Goal: Find specific page/section: Find specific page/section

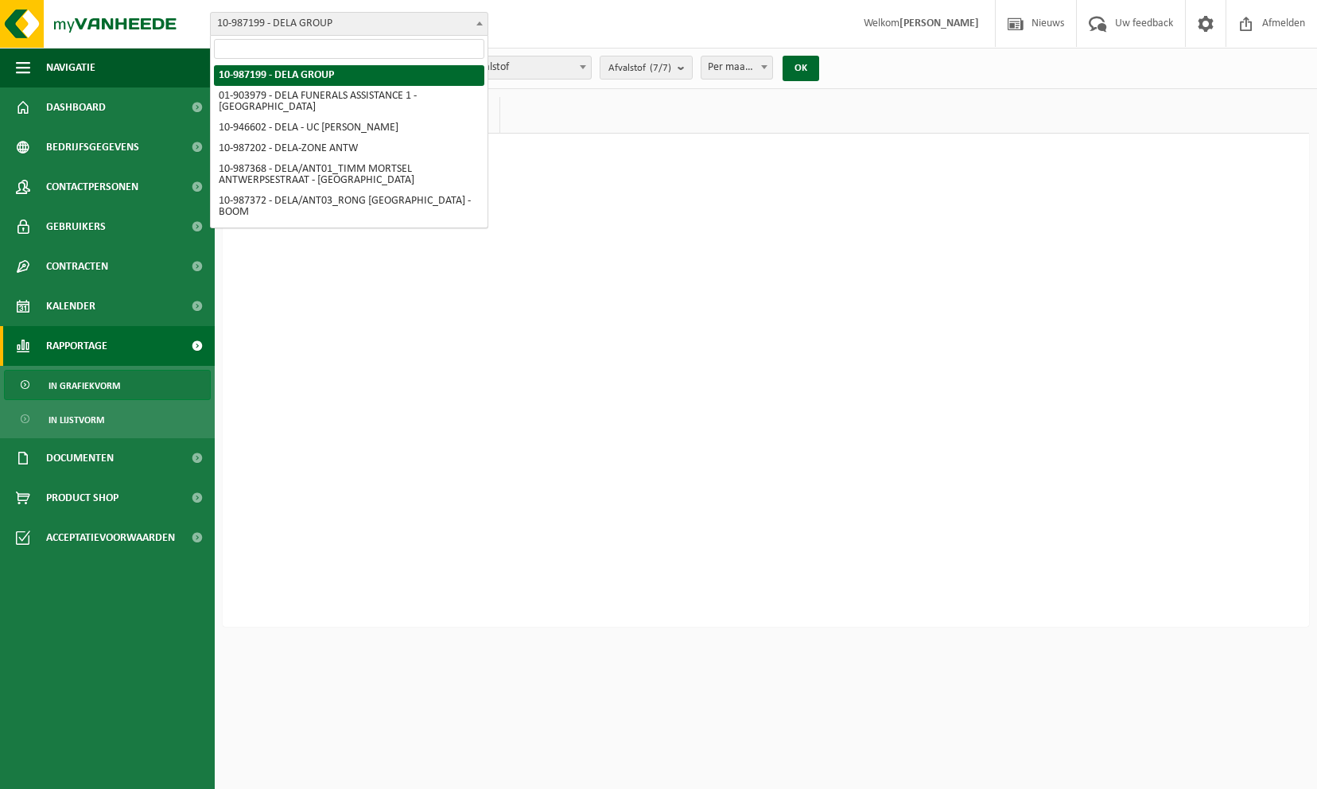
click at [313, 33] on span "10-987199 - DELA GROUP" at bounding box center [349, 24] width 277 height 22
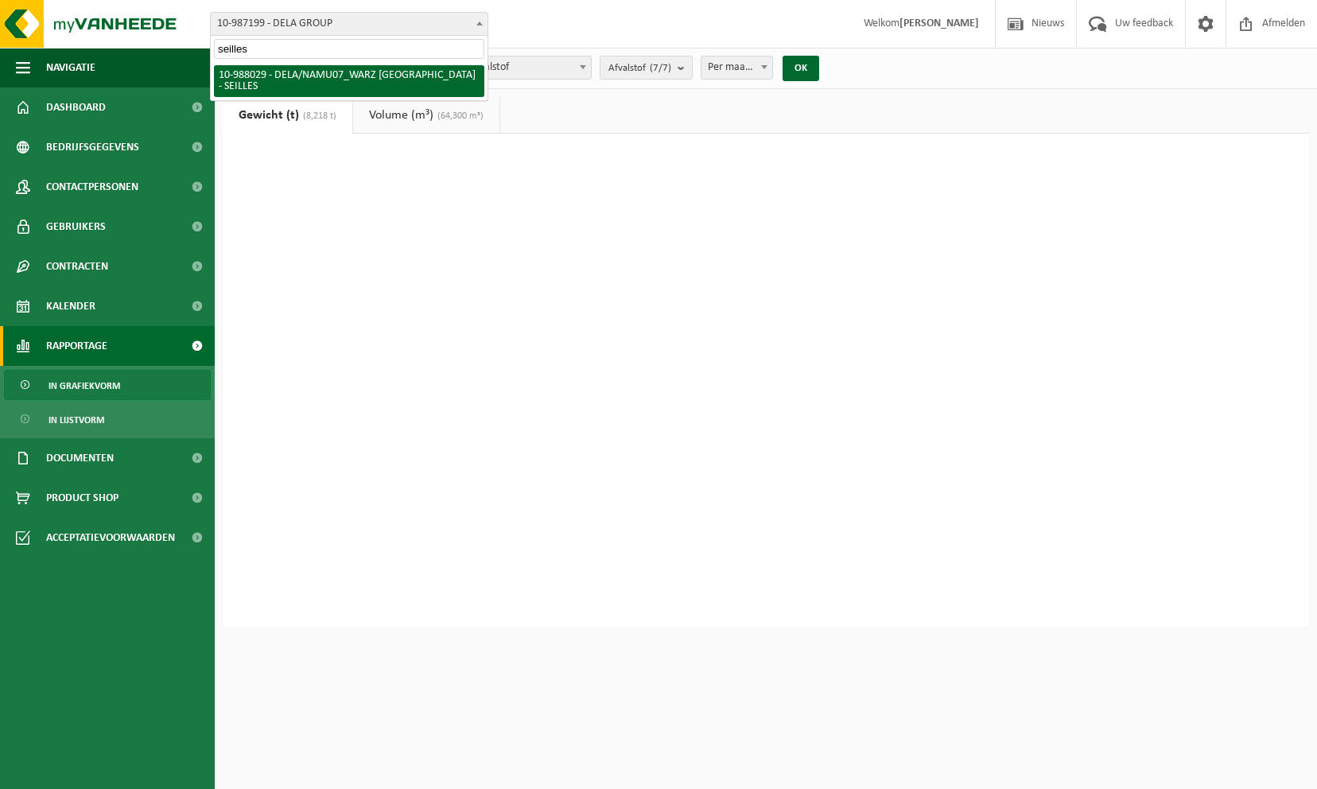
type input "seilles"
select select "167556"
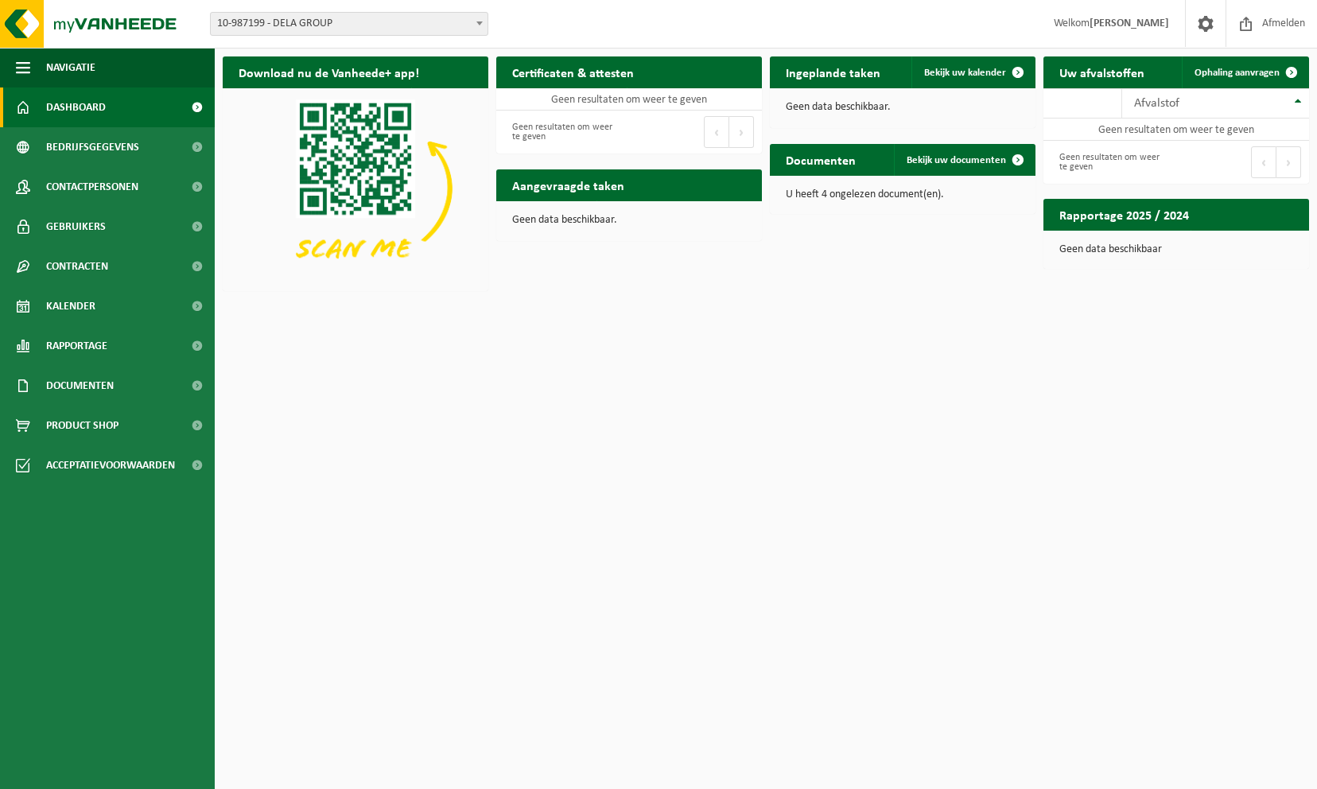
click at [358, 32] on span "10-987199 - DELA GROUP" at bounding box center [349, 24] width 277 height 22
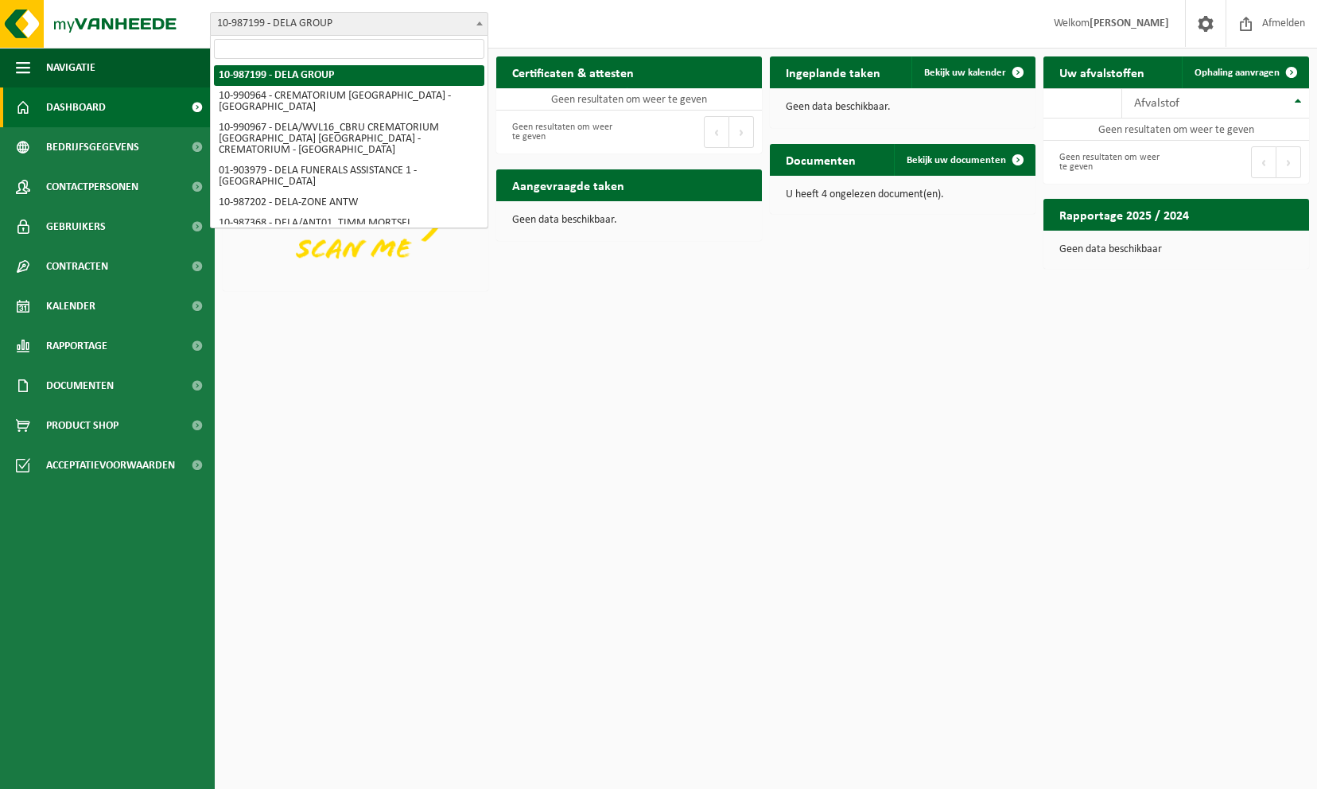
click at [296, 53] on input "search" at bounding box center [349, 49] width 270 height 20
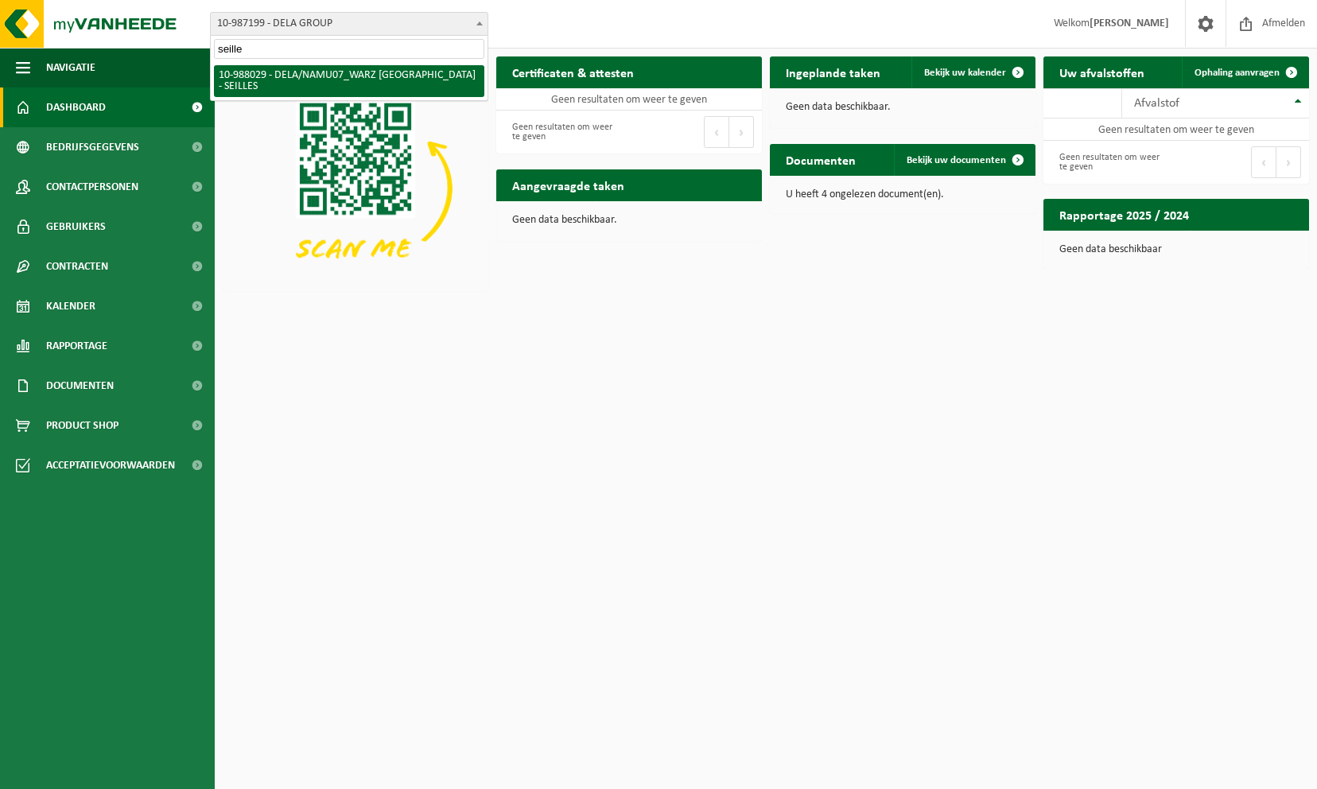
type input "seilles"
select select "167556"
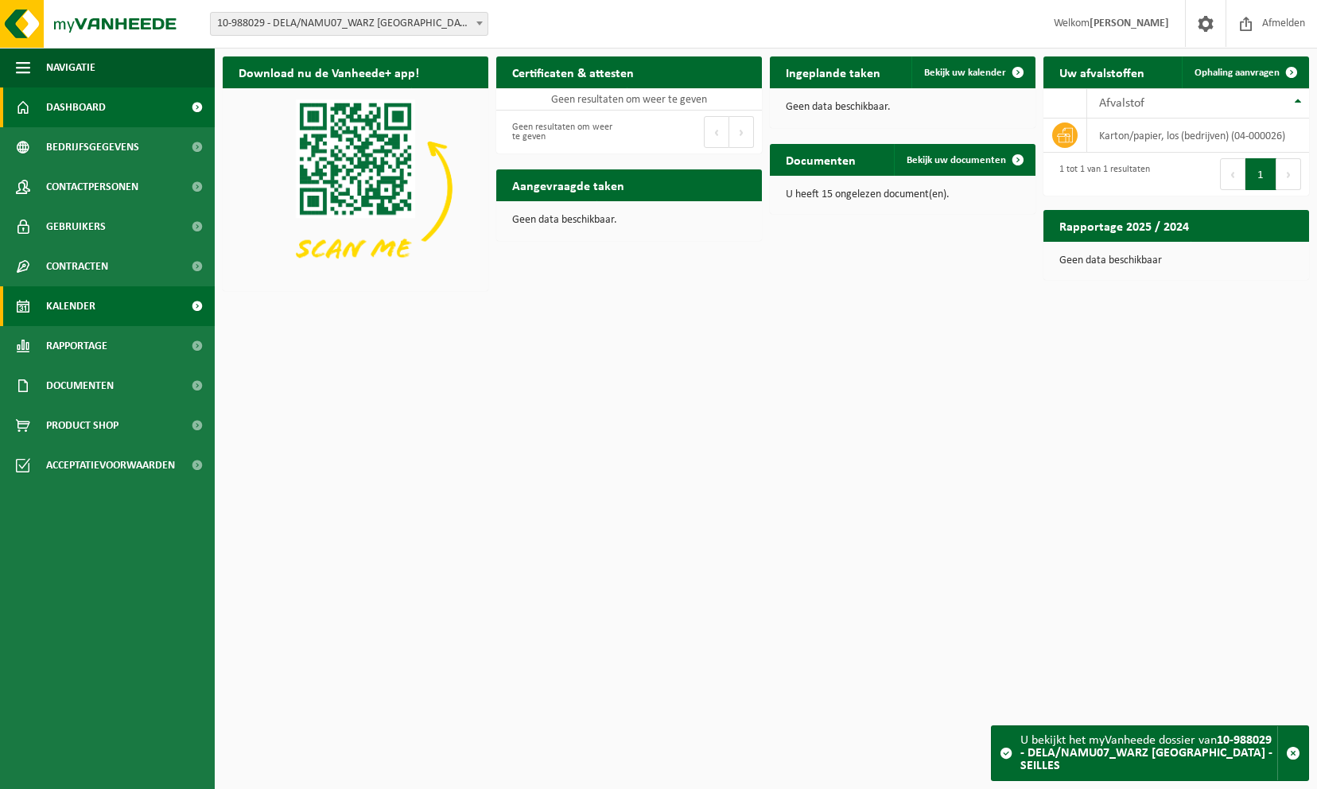
click at [76, 296] on span "Kalender" at bounding box center [70, 306] width 49 height 40
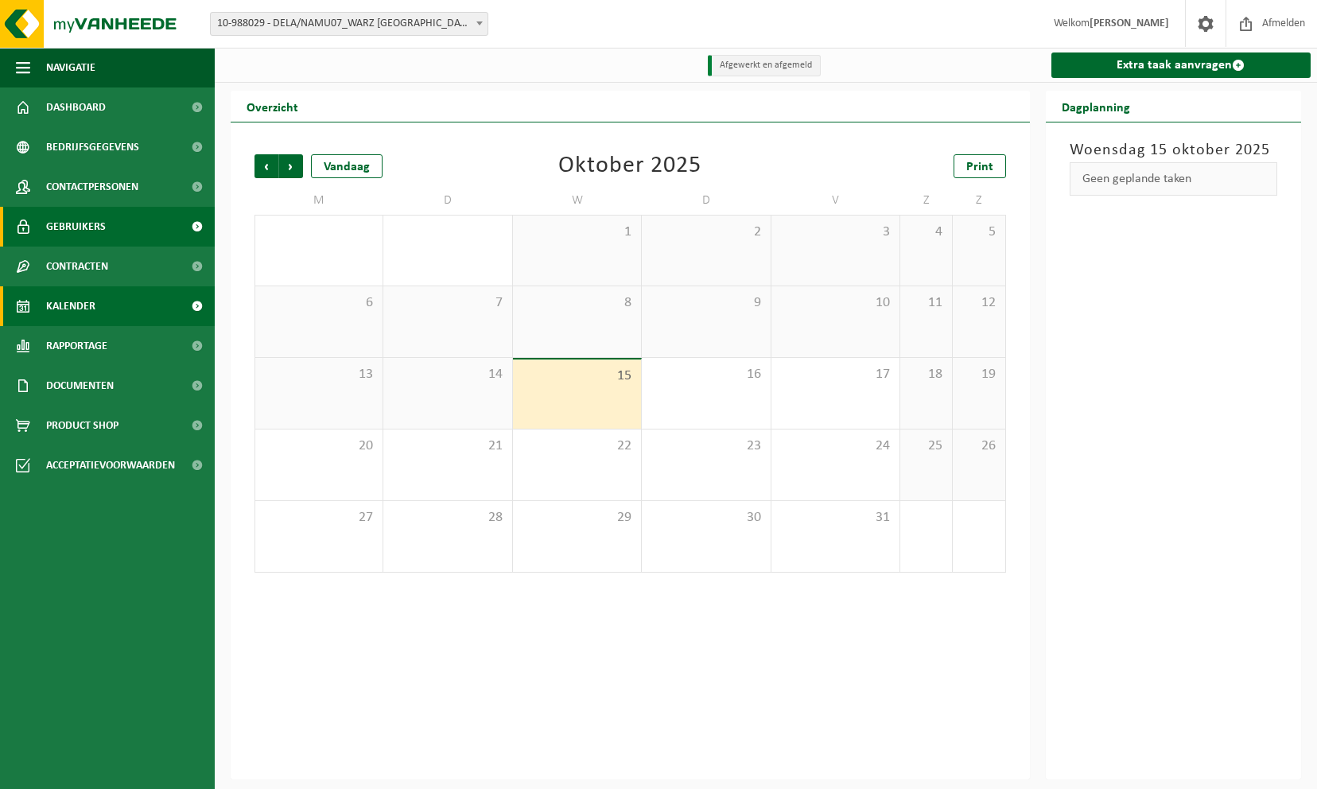
click at [119, 221] on link "Gebruikers" at bounding box center [107, 227] width 215 height 40
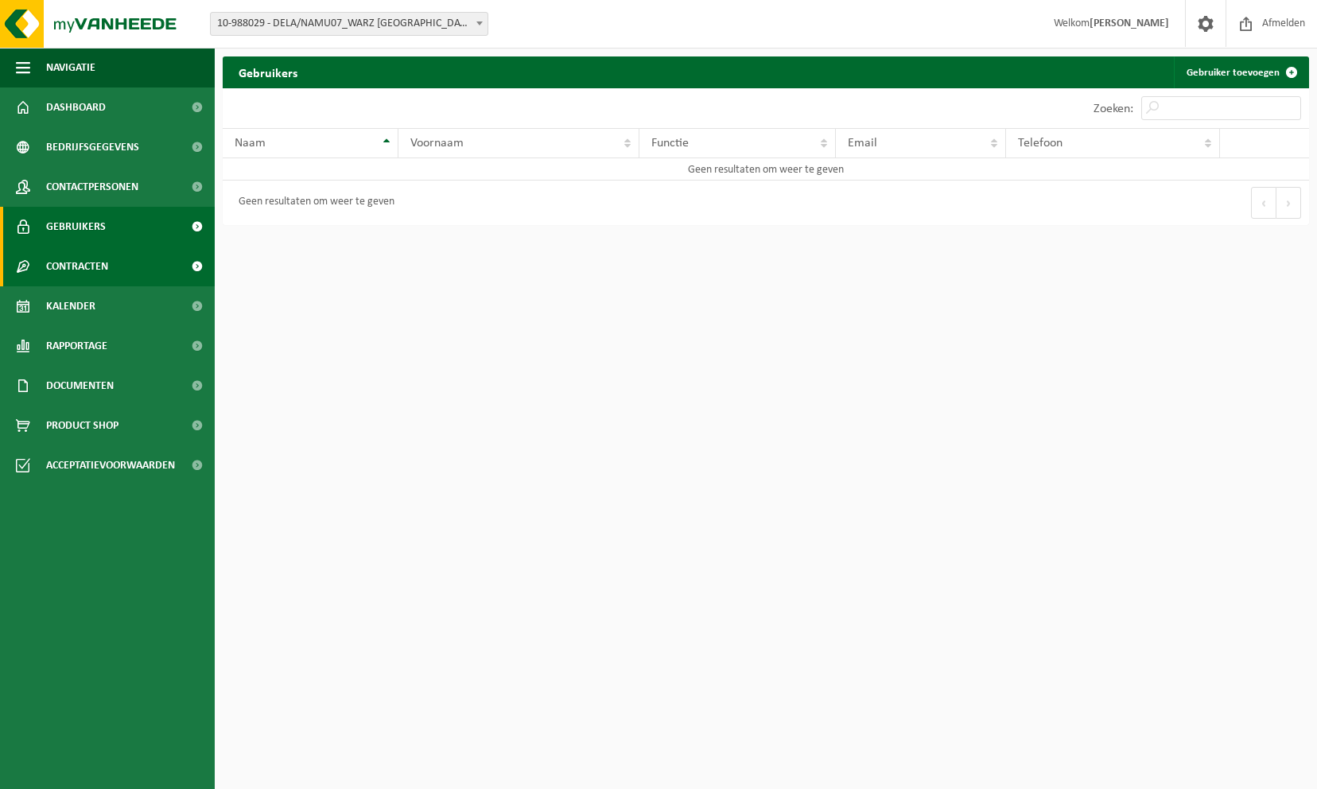
click at [73, 267] on span "Contracten" at bounding box center [77, 267] width 62 height 40
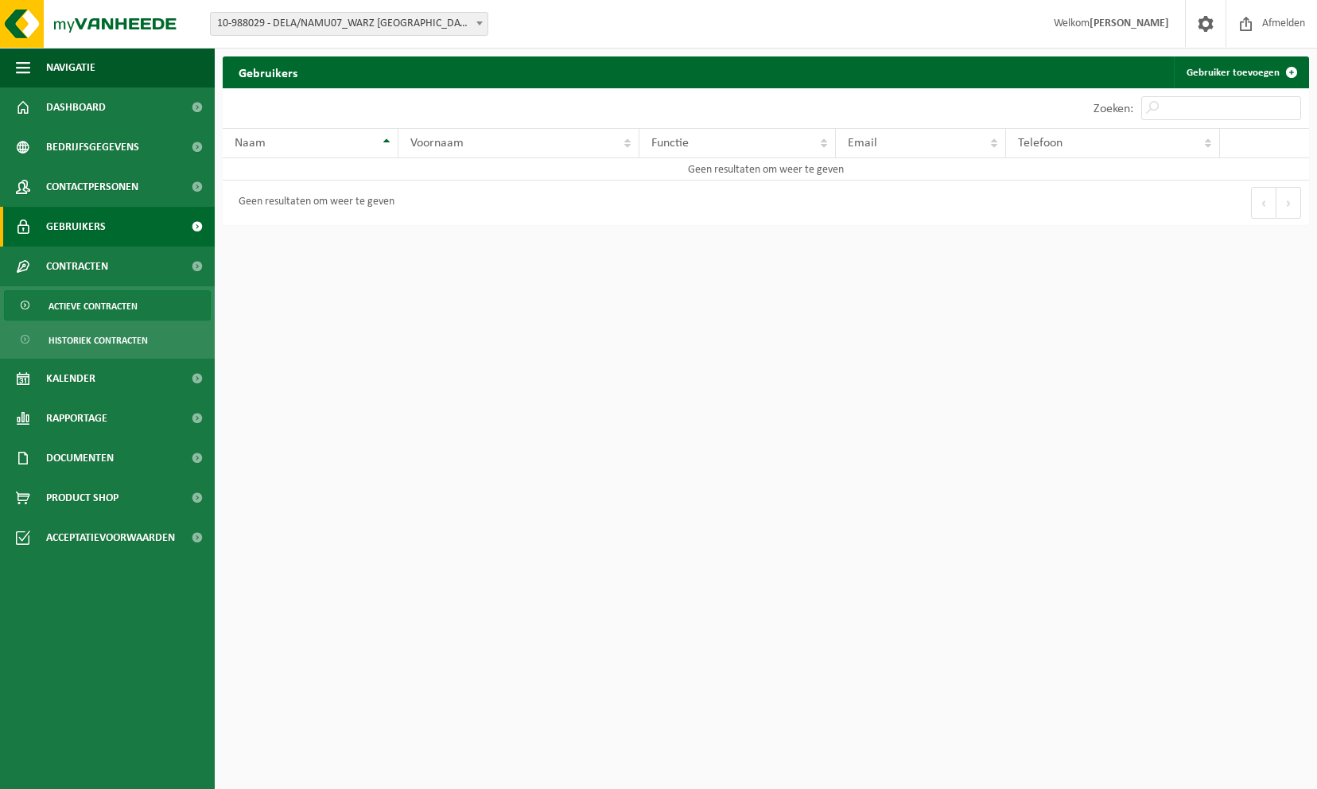
click at [84, 305] on span "Actieve contracten" at bounding box center [93, 306] width 89 height 30
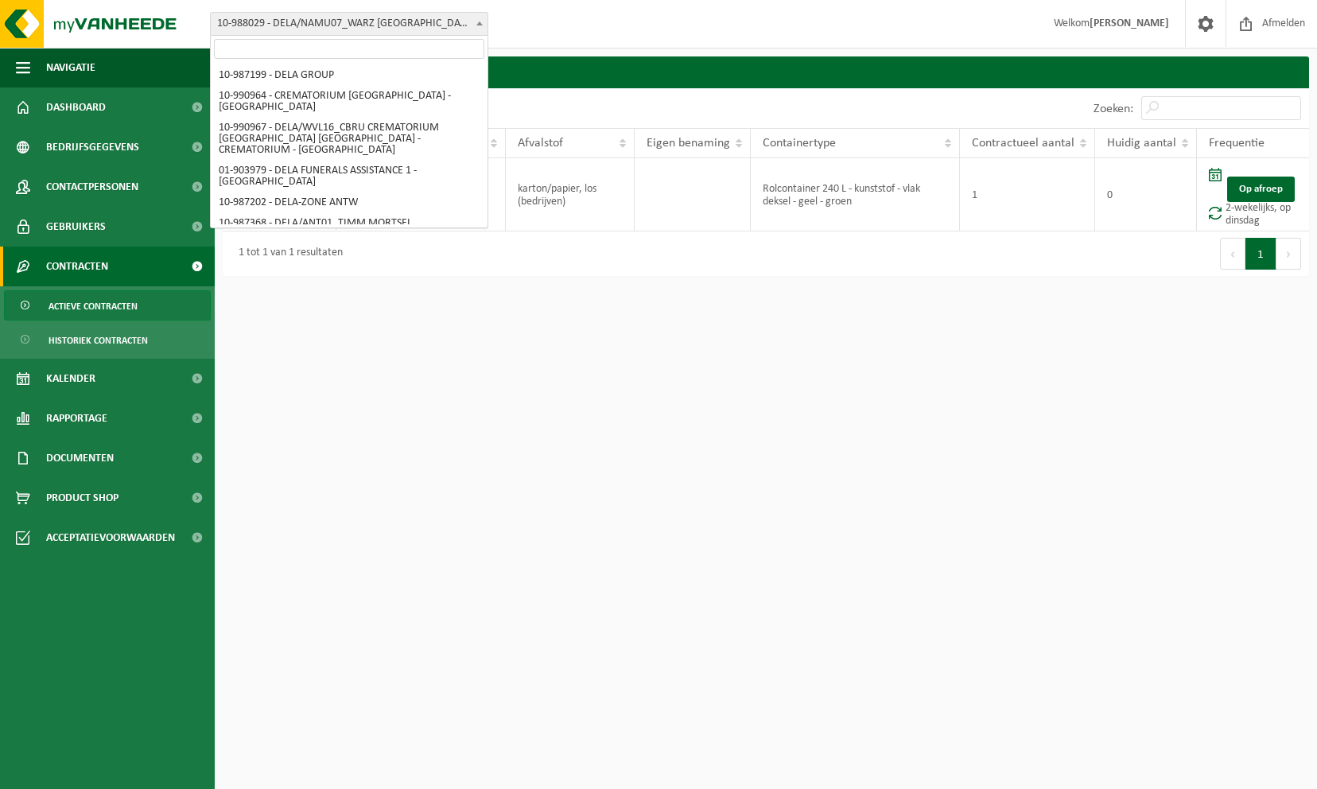
click at [280, 13] on span "10-988029 - DELA/NAMU07_WARZ [GEOGRAPHIC_DATA] - SEILLES" at bounding box center [349, 24] width 277 height 22
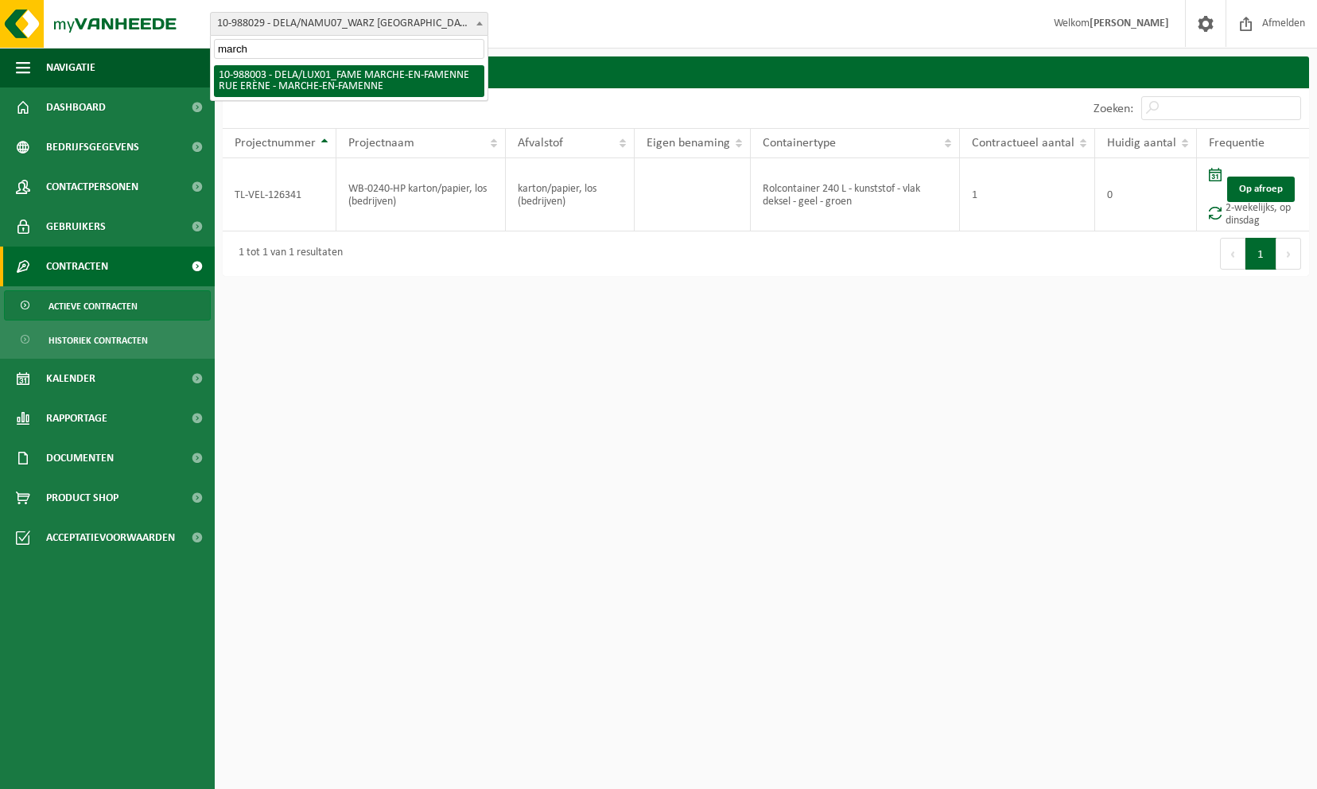
type input "marche"
select select "167537"
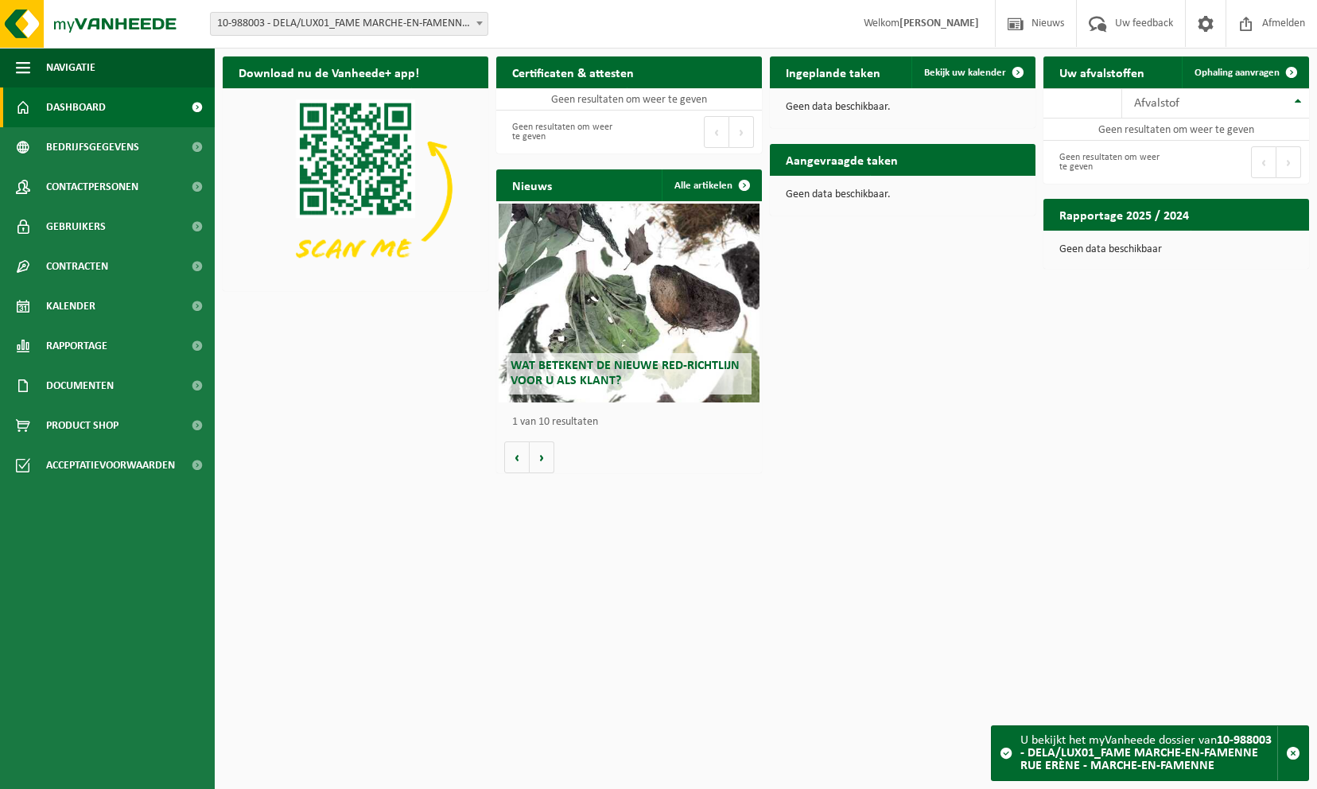
click at [326, 18] on span "10-988003 - DELA/LUX01_FAME MARCHE-EN-FAMENNE RUE ERÈNE - MARCHE-EN-FAMENNE" at bounding box center [349, 24] width 277 height 22
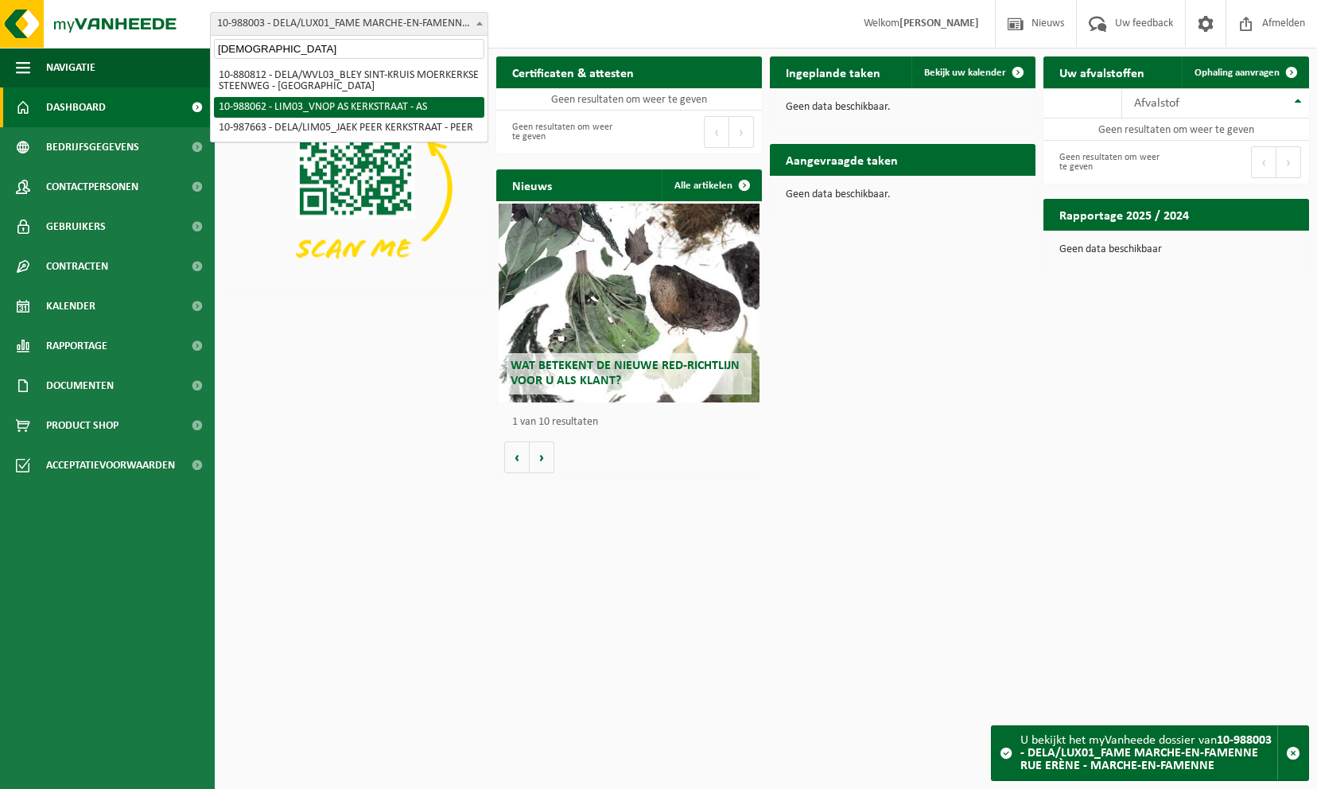
type input "kerks"
select select "167574"
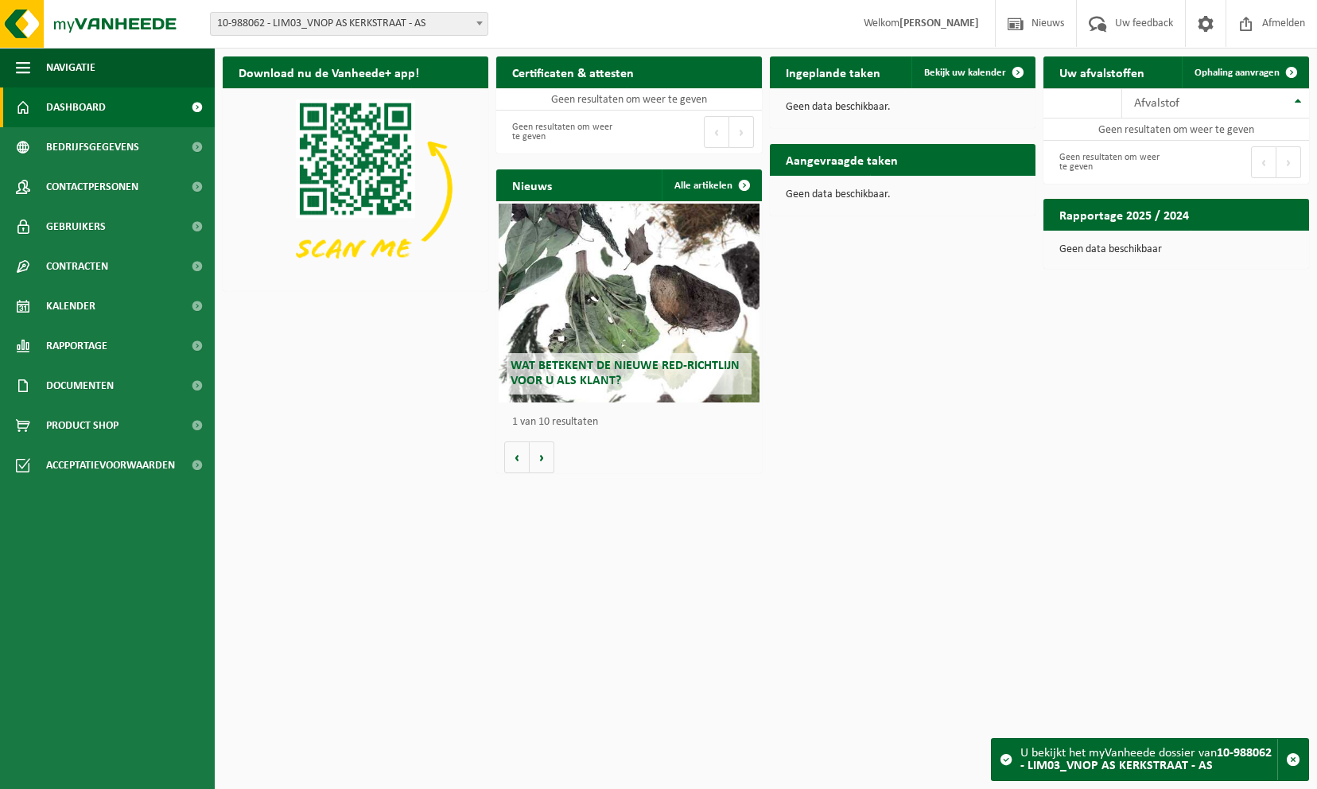
click at [413, 25] on span "10-988062 - LIM03_VNOP AS KERKSTRAAT - AS" at bounding box center [349, 24] width 277 height 22
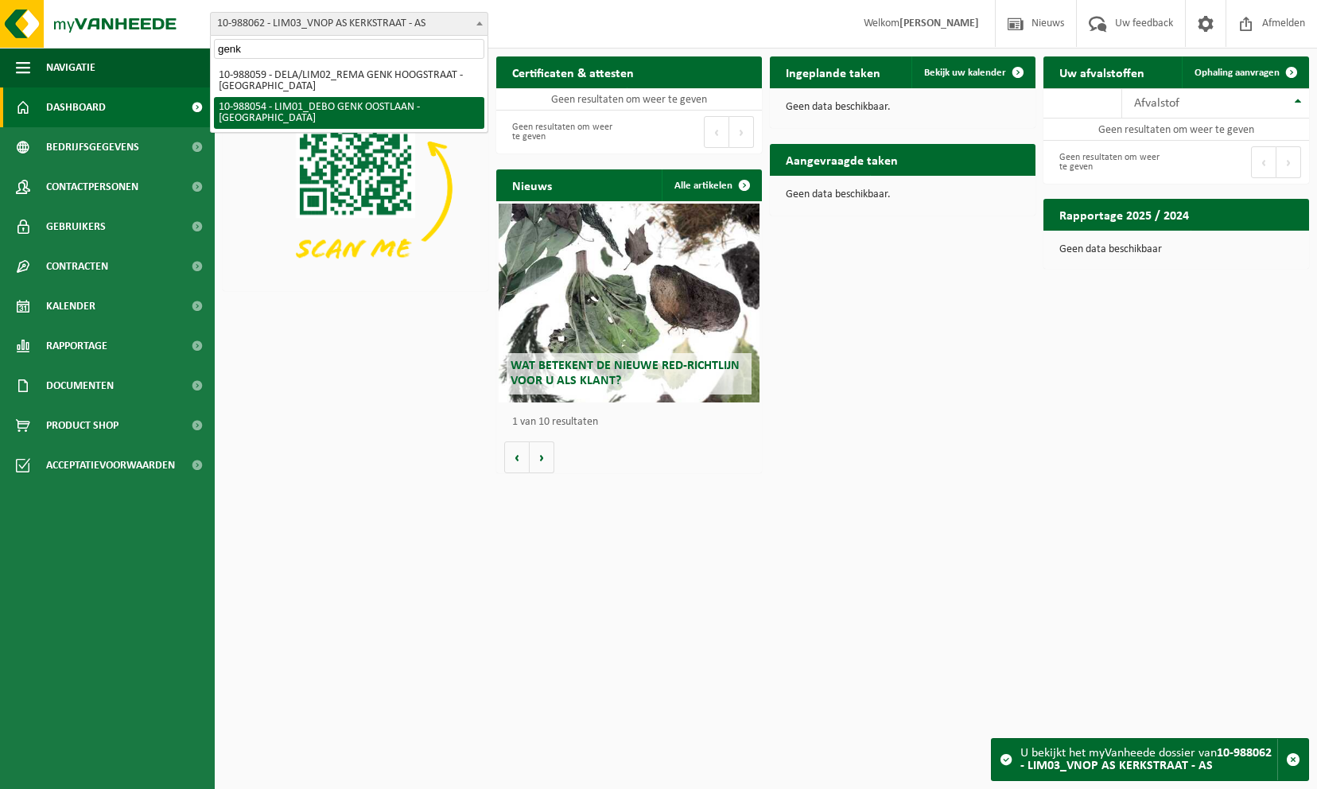
type input "genk"
select select "167569"
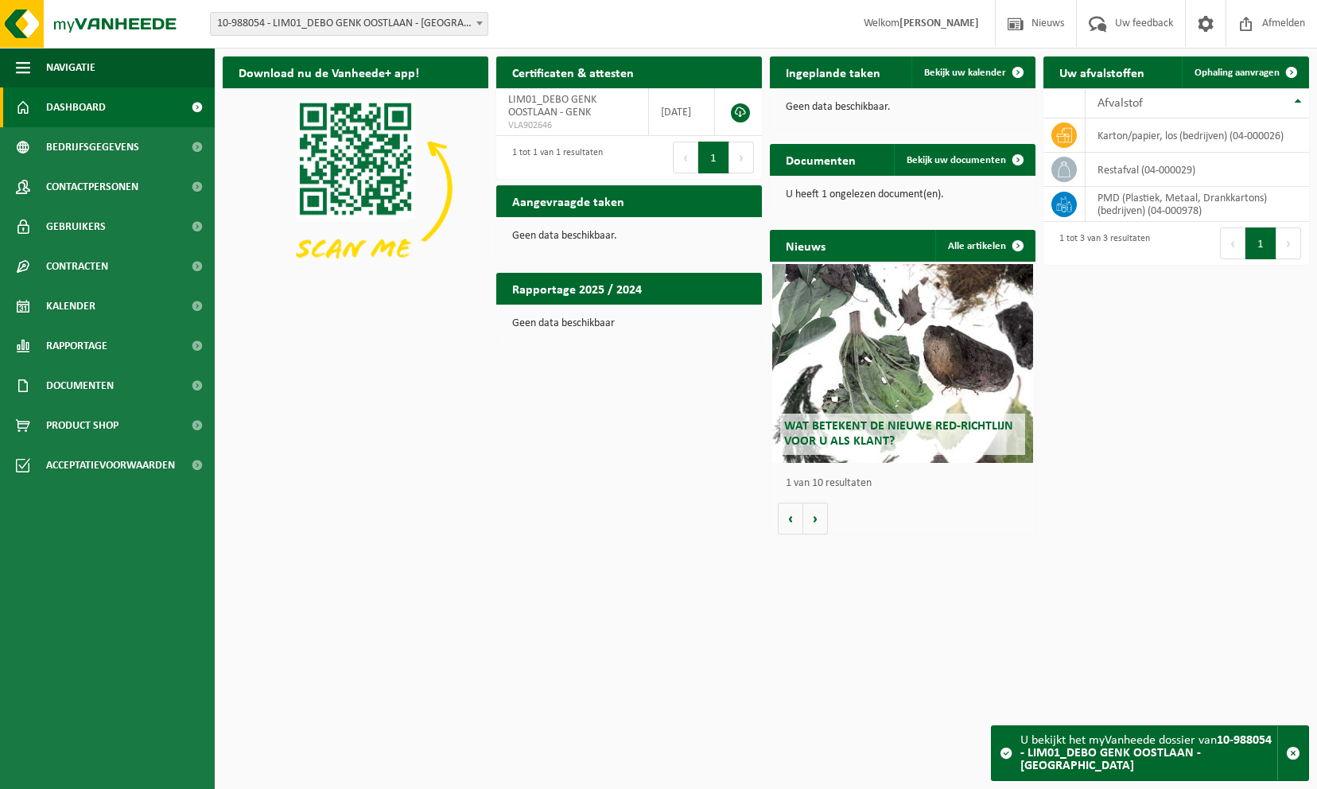
click at [318, 37] on div "Vestiging: 10-987199 - DELA GROUP 10-990964 - [GEOGRAPHIC_DATA] [GEOGRAPHIC_DAT…" at bounding box center [658, 24] width 1317 height 49
click at [319, 29] on span "10-988054 - LIM01_DEBO GENK OOSTLAAN - [GEOGRAPHIC_DATA]" at bounding box center [349, 24] width 277 height 22
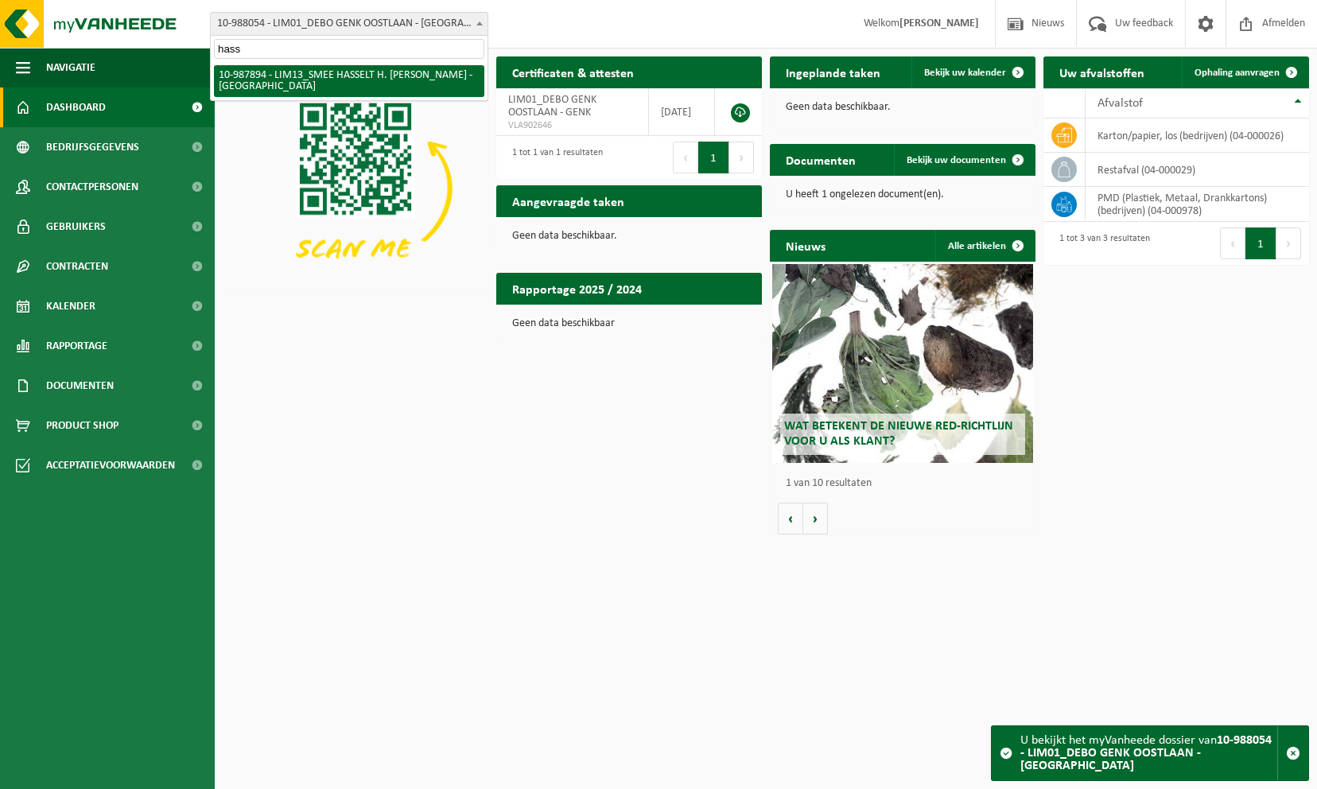
type input "hass"
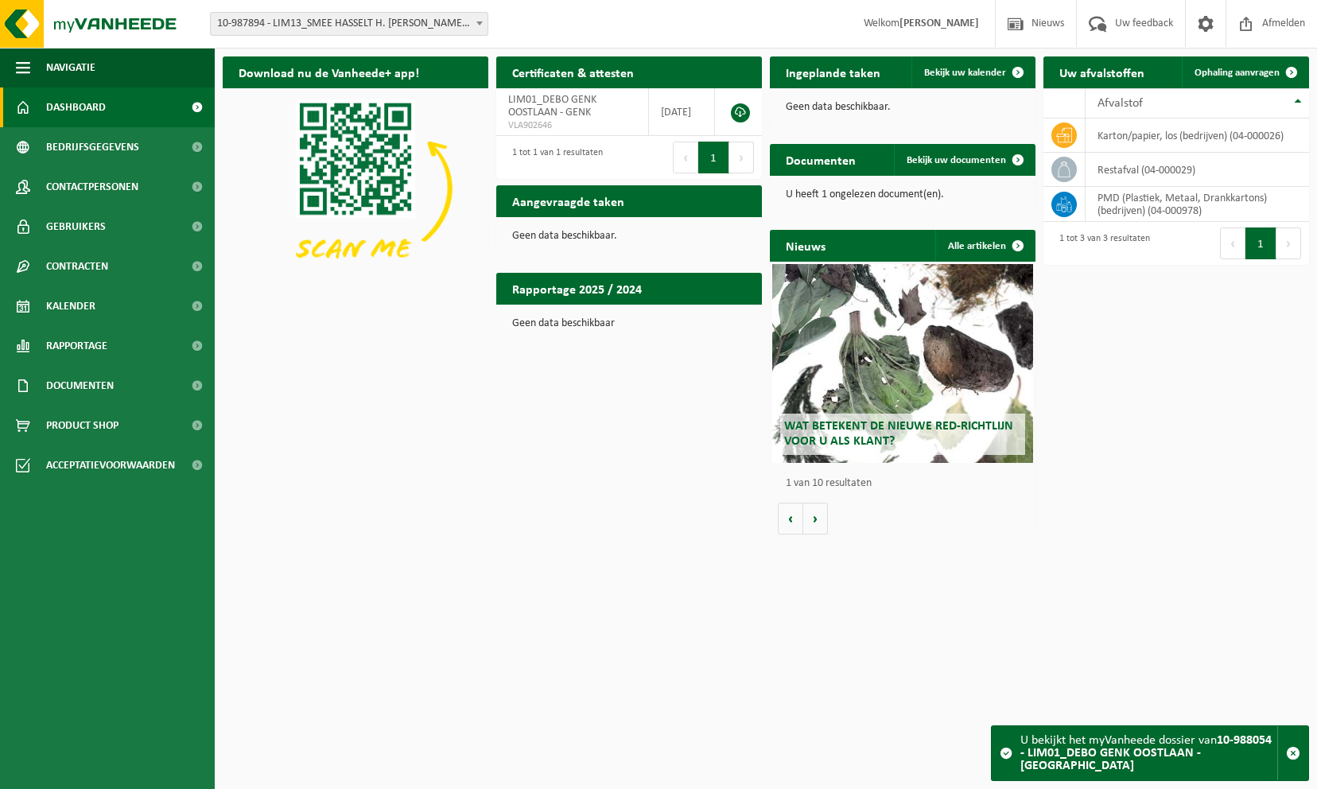
select select "167465"
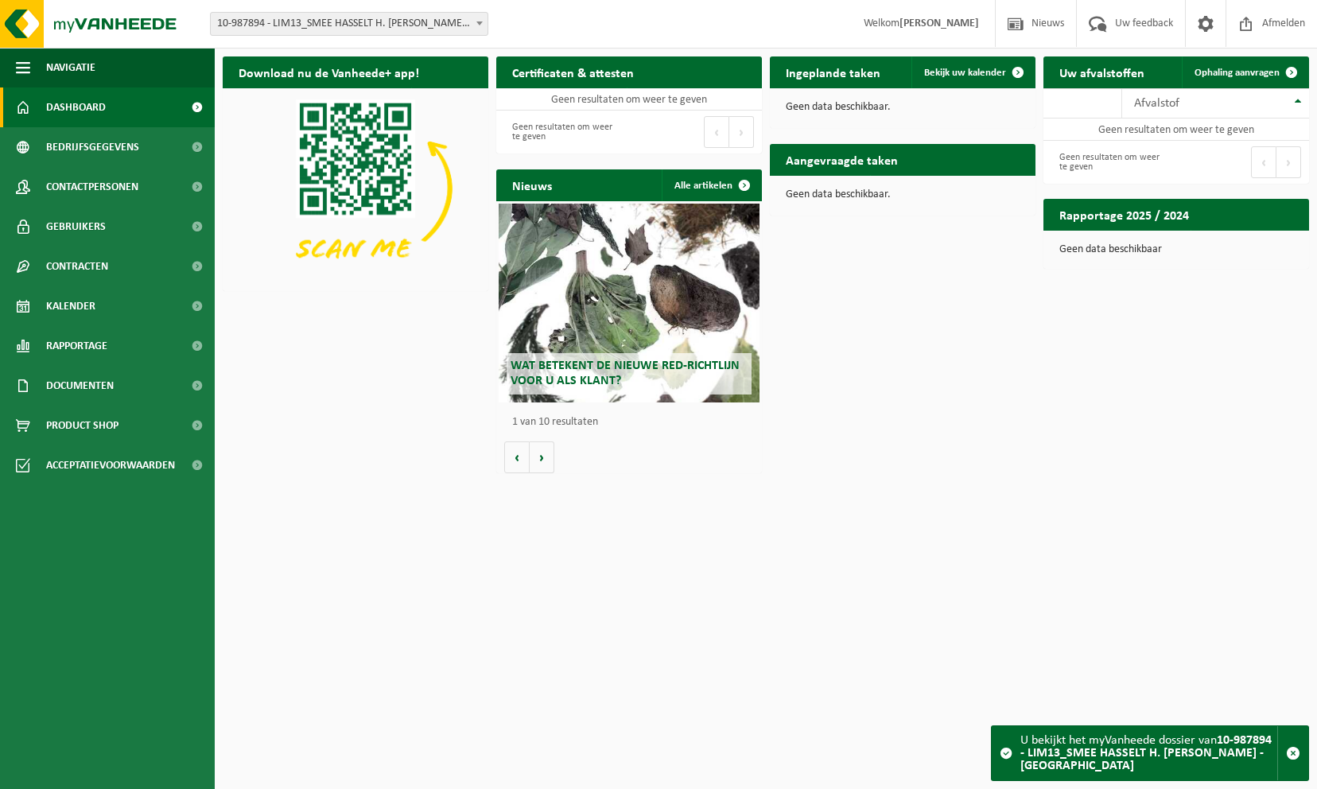
click at [347, 25] on span "10-987894 - LIM13_SMEE HASSELT H. [PERSON_NAME] - [GEOGRAPHIC_DATA]" at bounding box center [349, 24] width 277 height 22
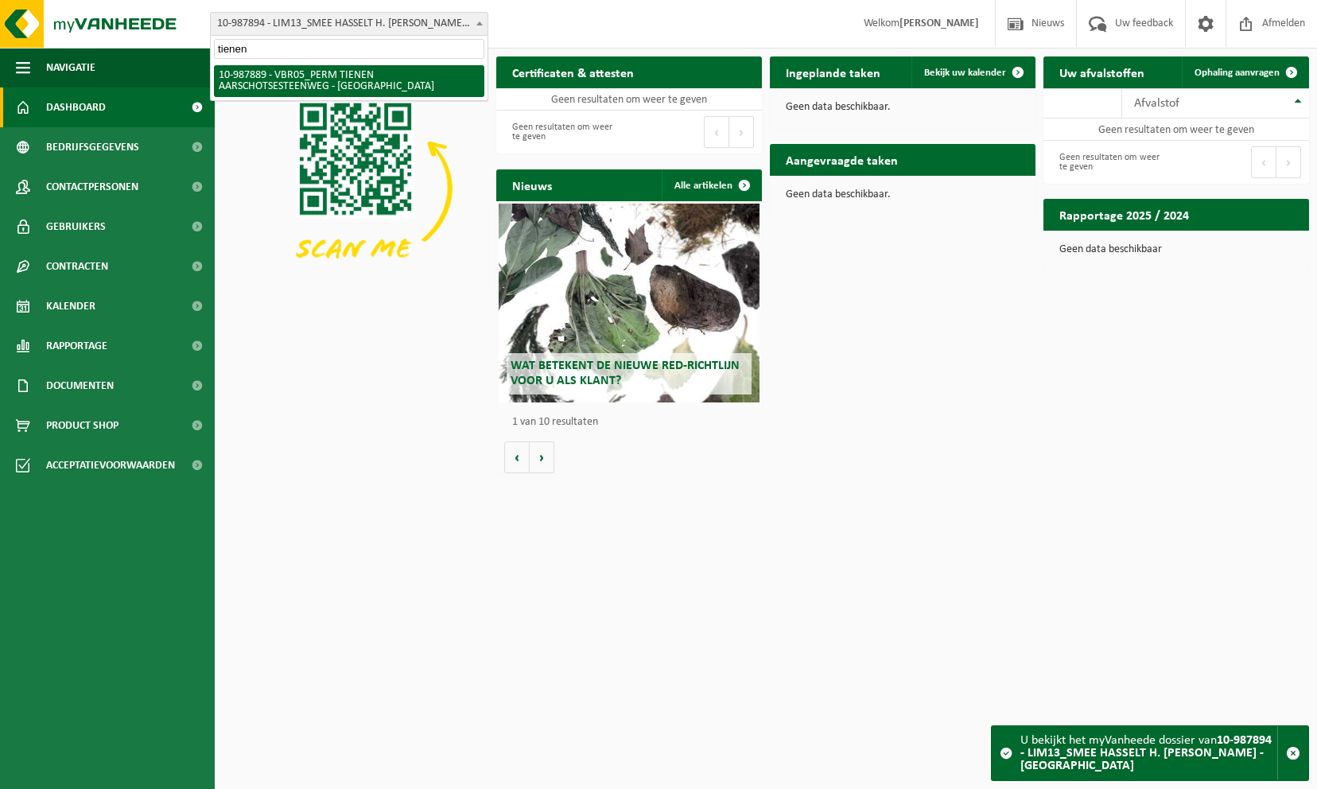
type input "tienen"
select select "167463"
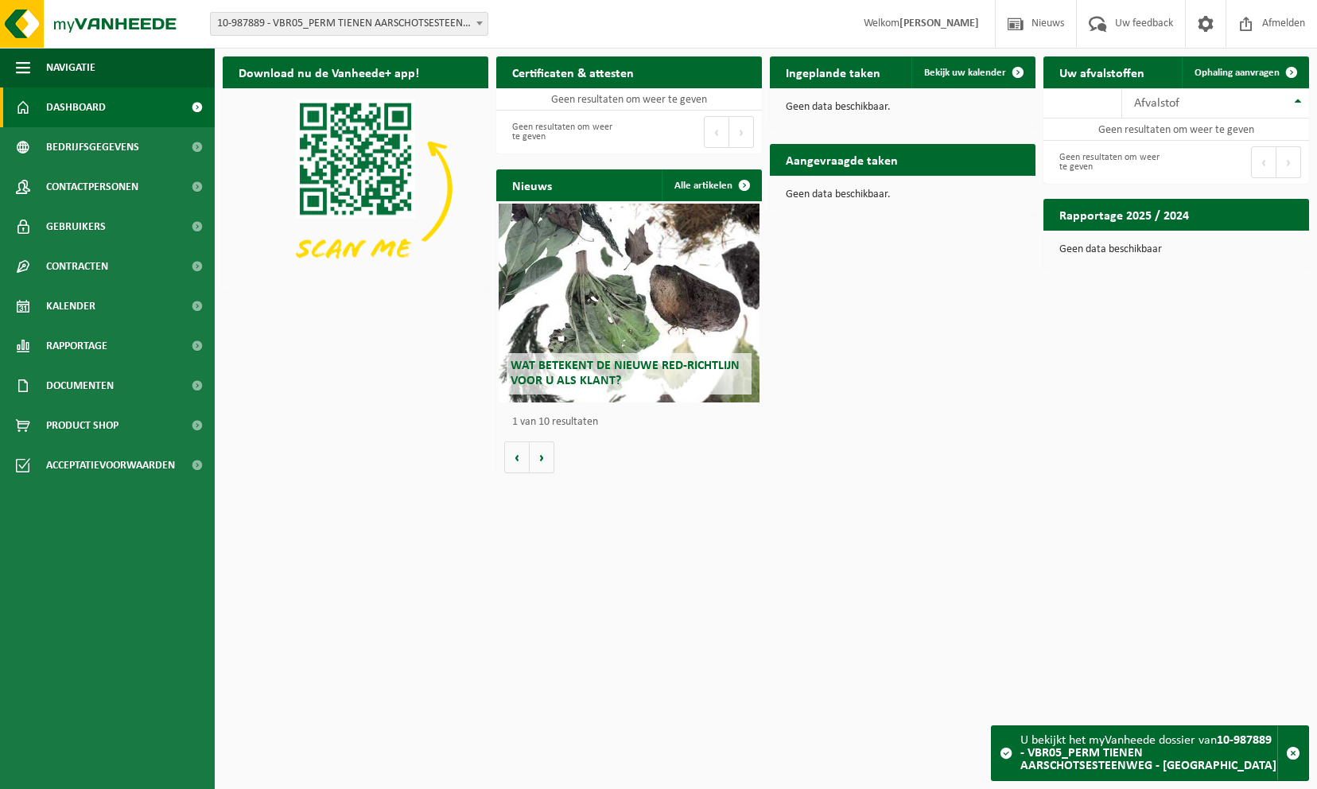
click at [302, 24] on span "10-987889 - VBR05_PERM TIENEN AARSCHOTSESTEENWEG - [GEOGRAPHIC_DATA]" at bounding box center [349, 24] width 277 height 22
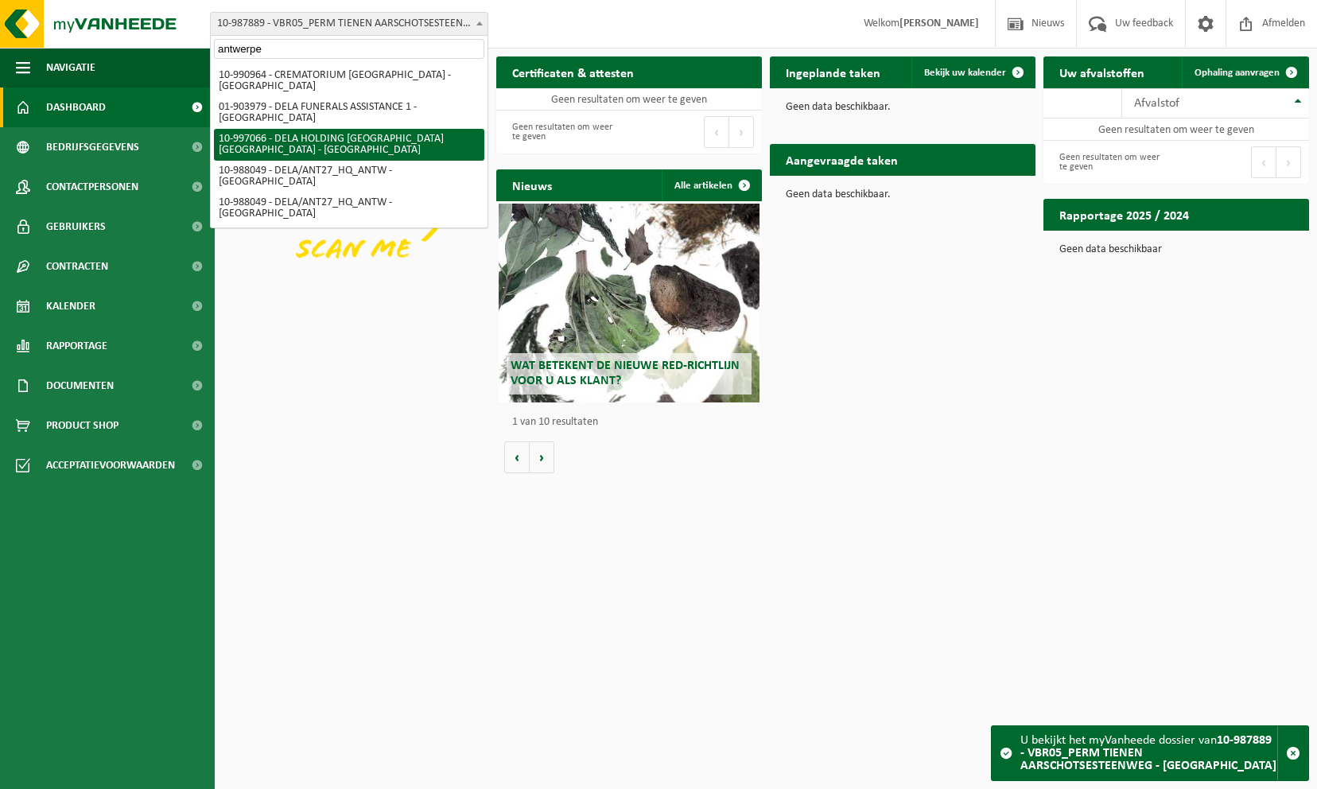
type input "antwerpe"
select select "173204"
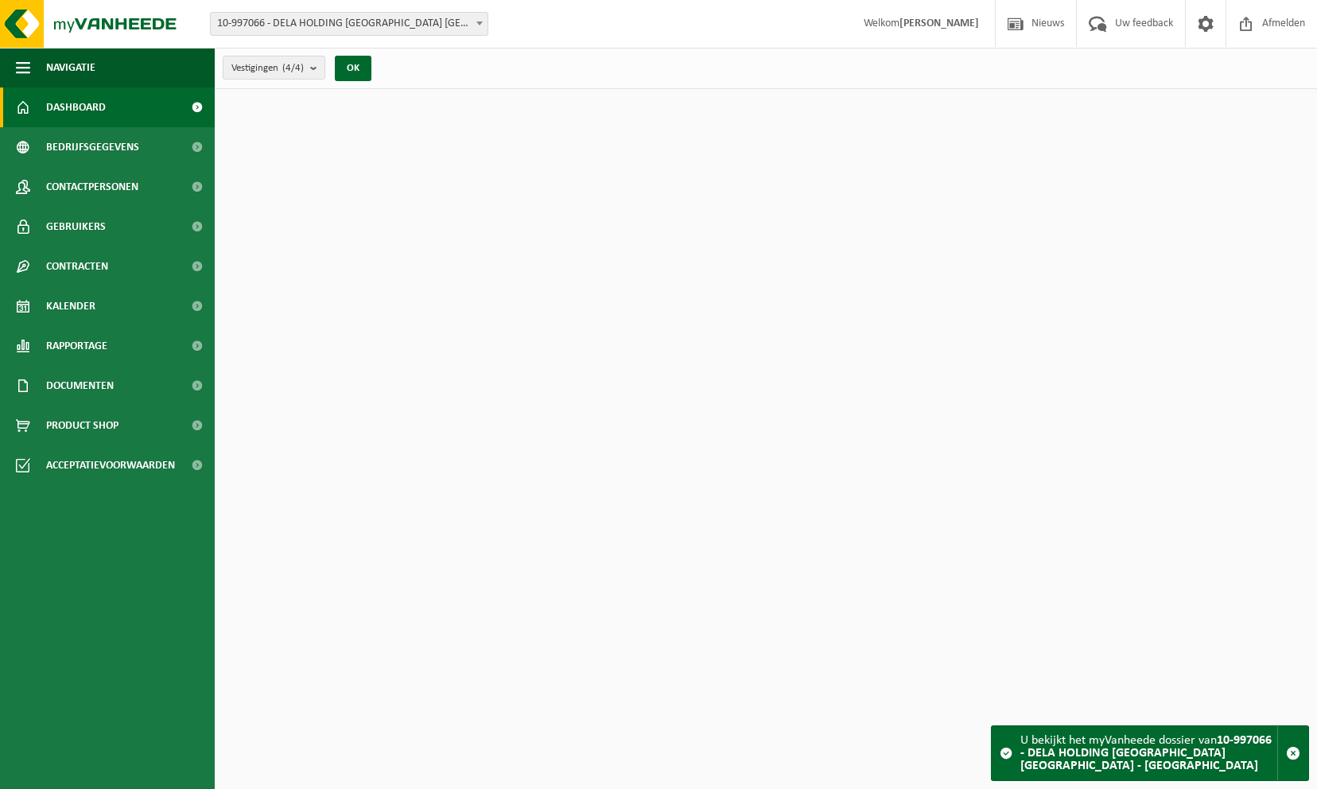
click at [390, 26] on span "10-997066 - DELA HOLDING [GEOGRAPHIC_DATA] [GEOGRAPHIC_DATA] - [GEOGRAPHIC_DATA]" at bounding box center [349, 24] width 277 height 22
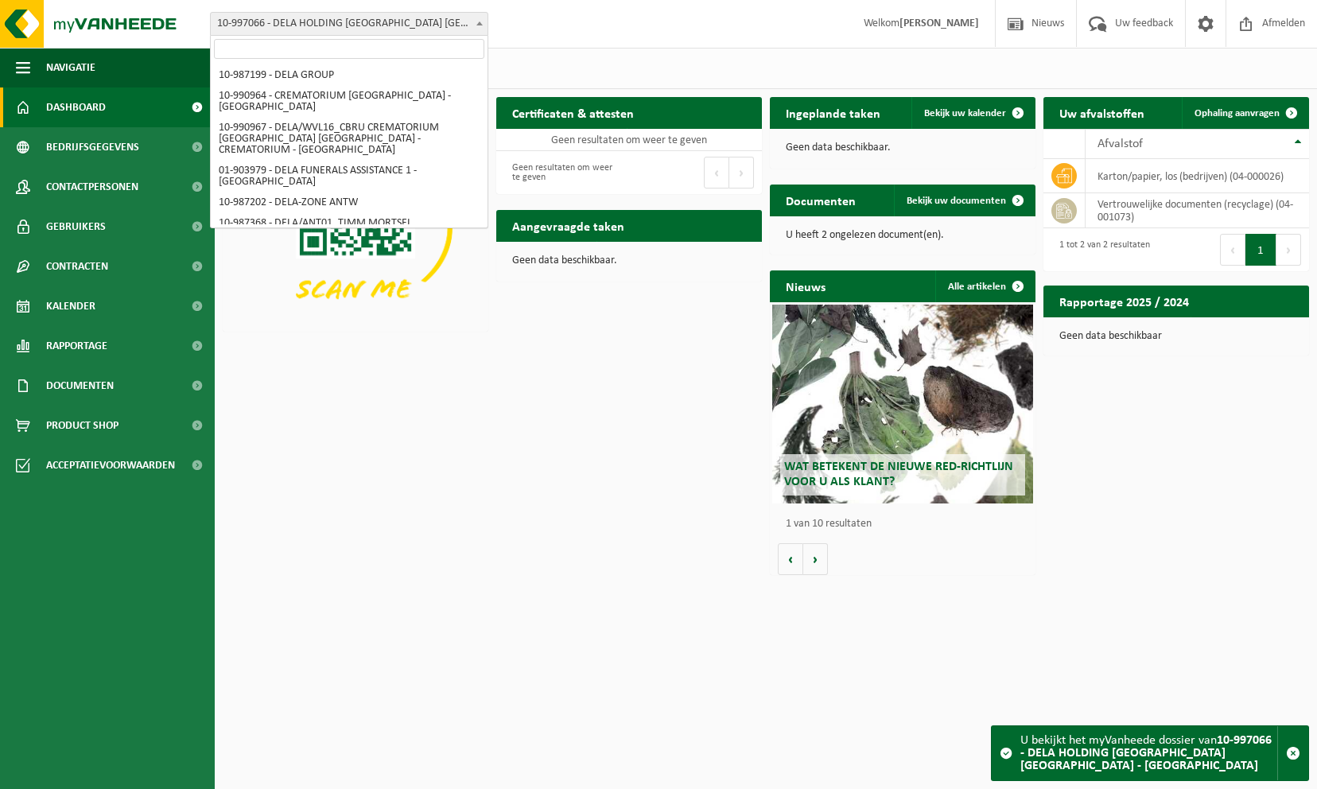
scroll to position [2291, 0]
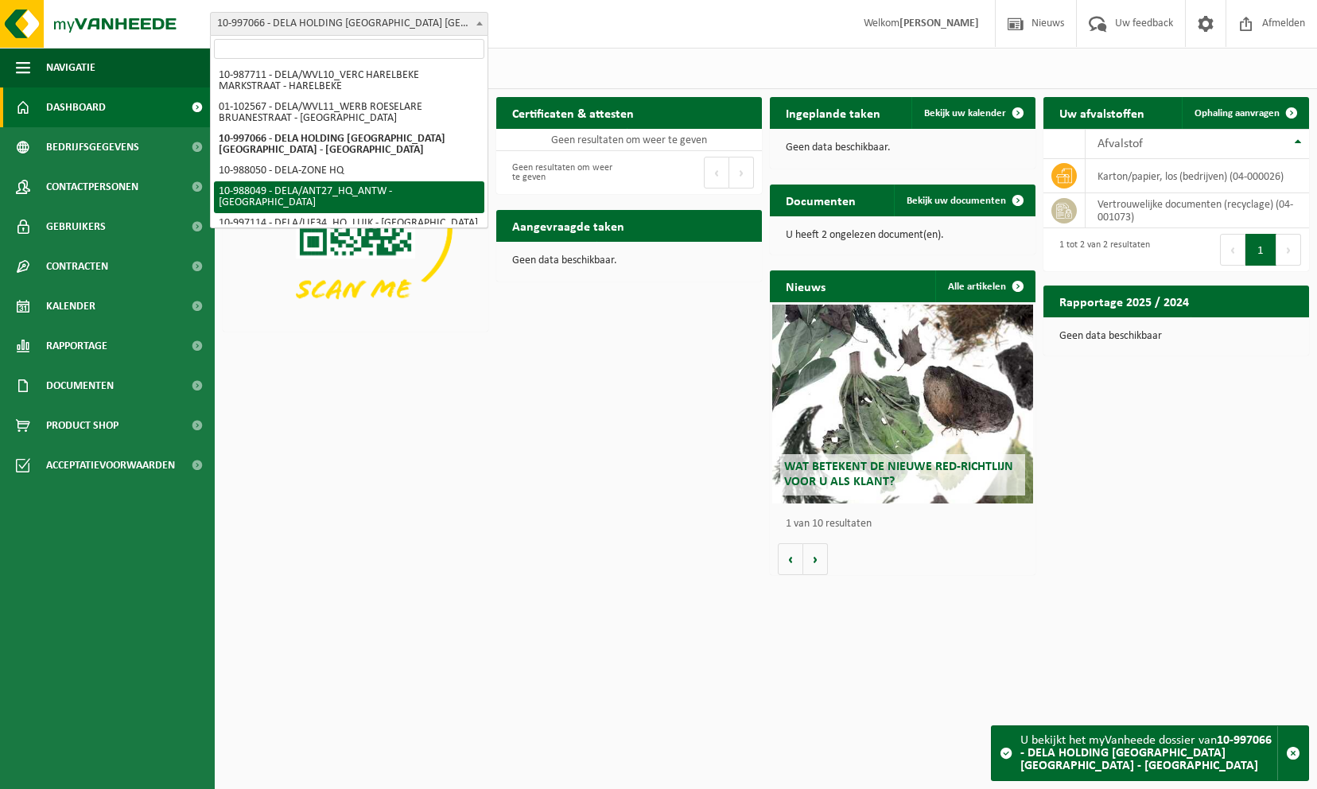
select select "167566"
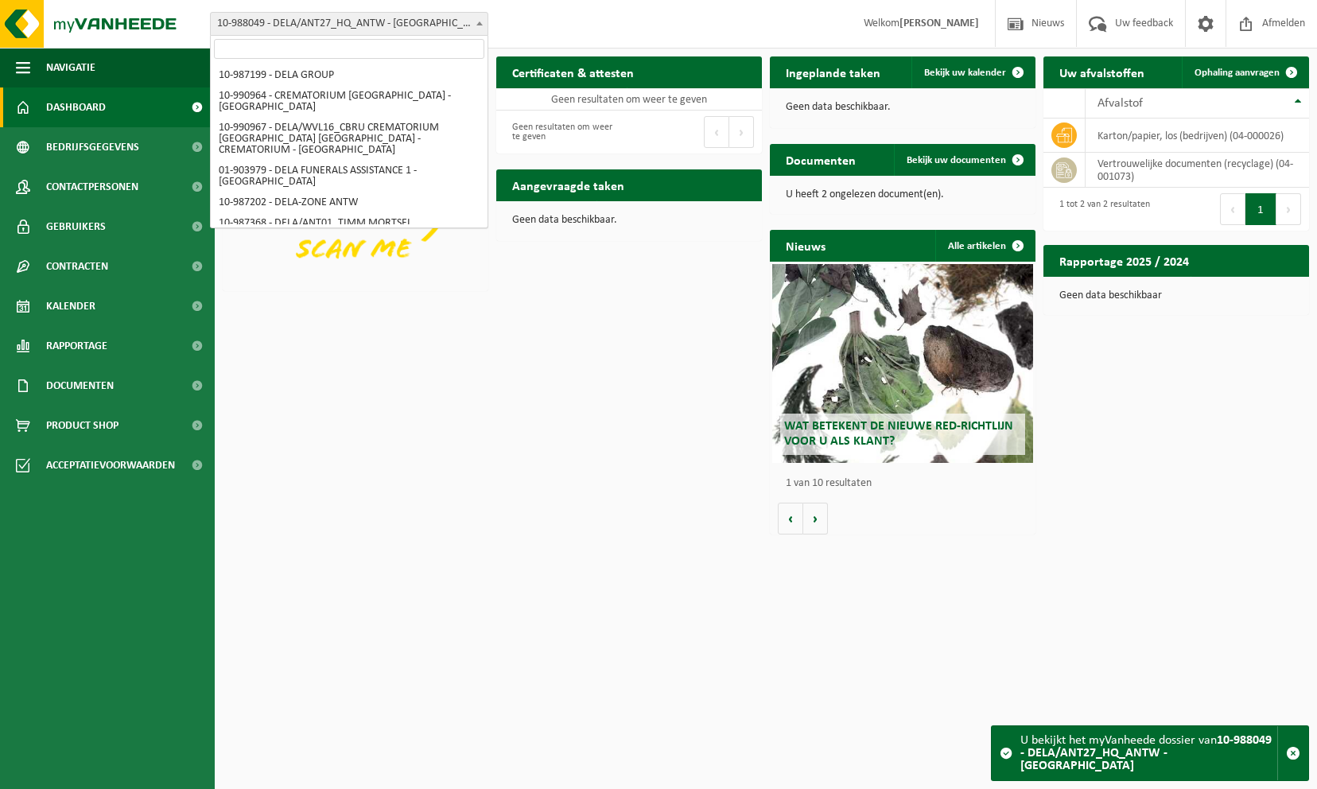
click at [302, 30] on span "10-988049 - DELA/ANT27_HQ_ANTW - [GEOGRAPHIC_DATA]" at bounding box center [349, 24] width 277 height 22
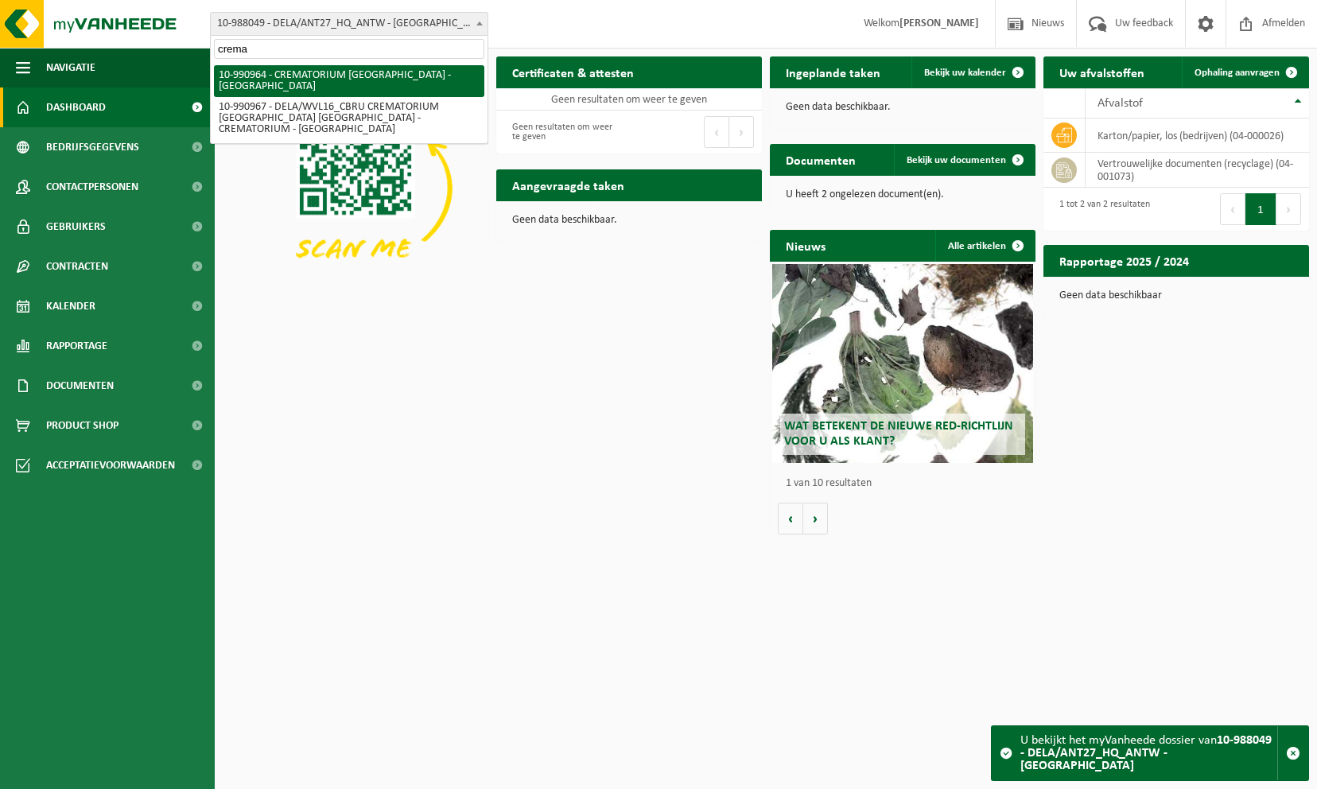
type input "crema"
